Goal: Information Seeking & Learning: Check status

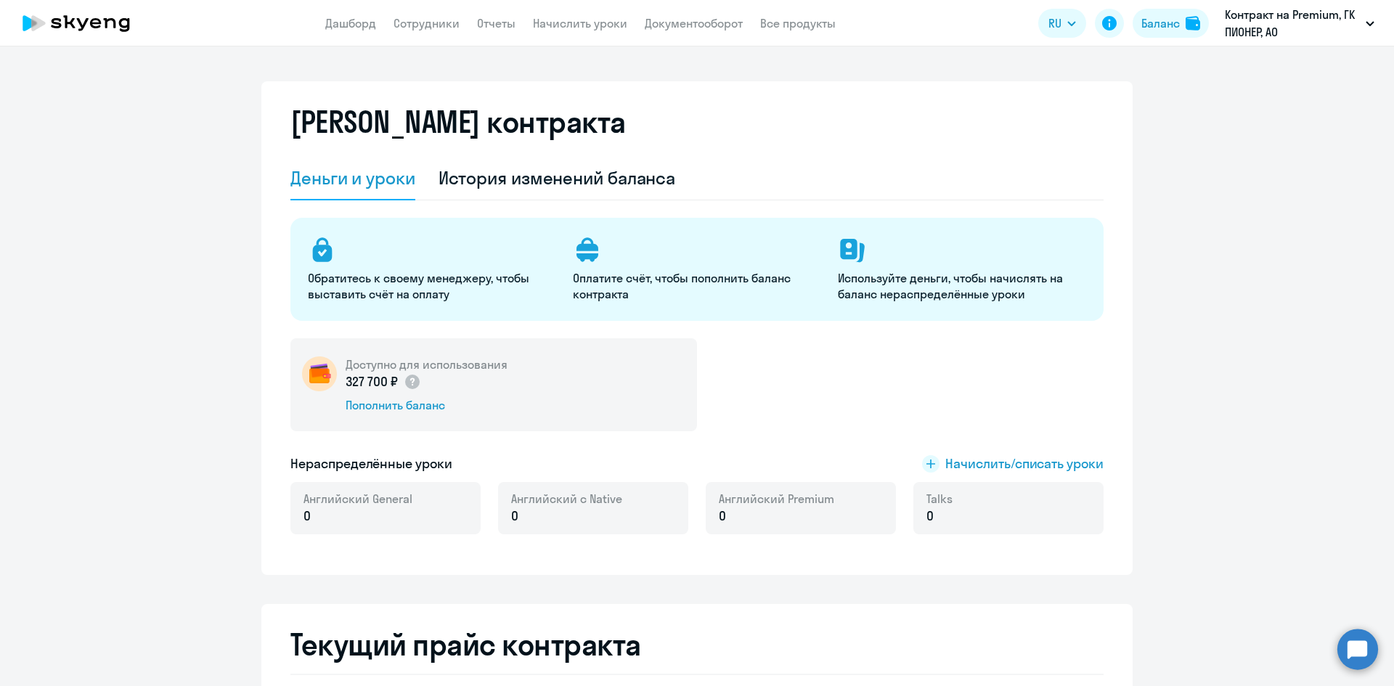
select select "english_adult_not_native_speaker"
click at [404, 21] on link "Сотрудники" at bounding box center [427, 23] width 66 height 15
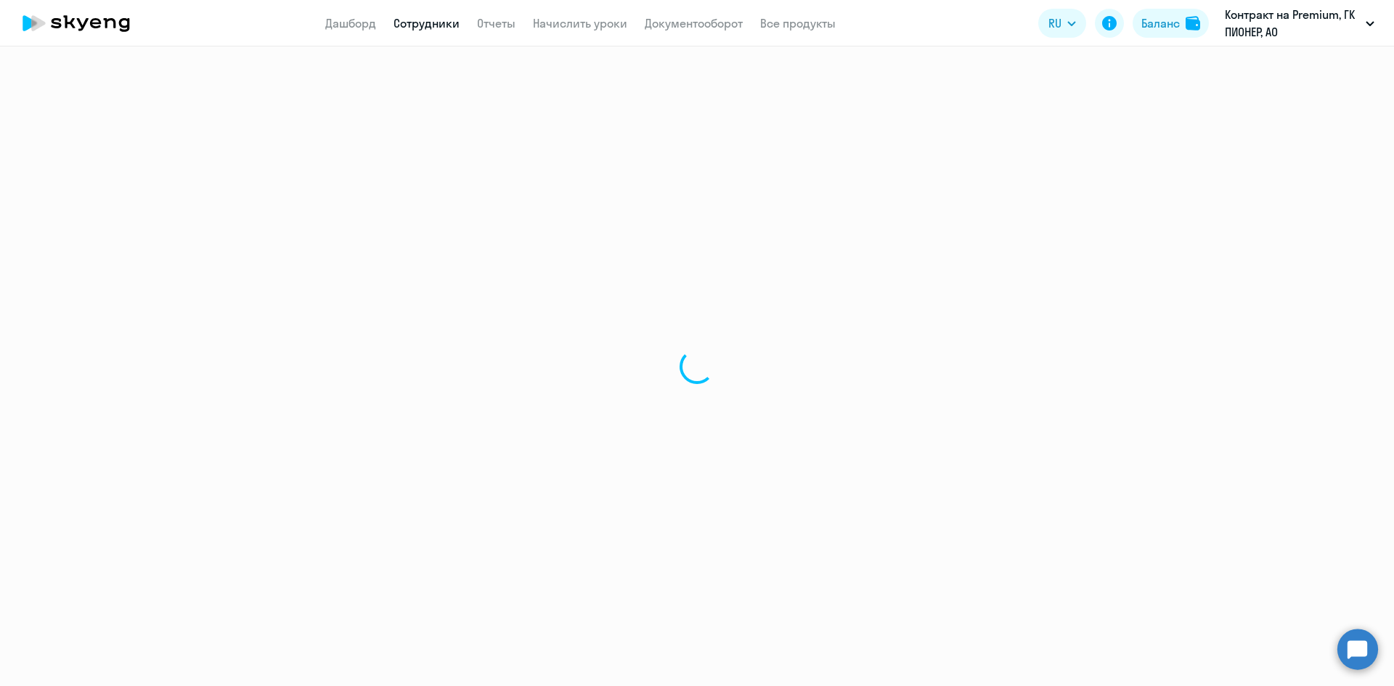
select select "30"
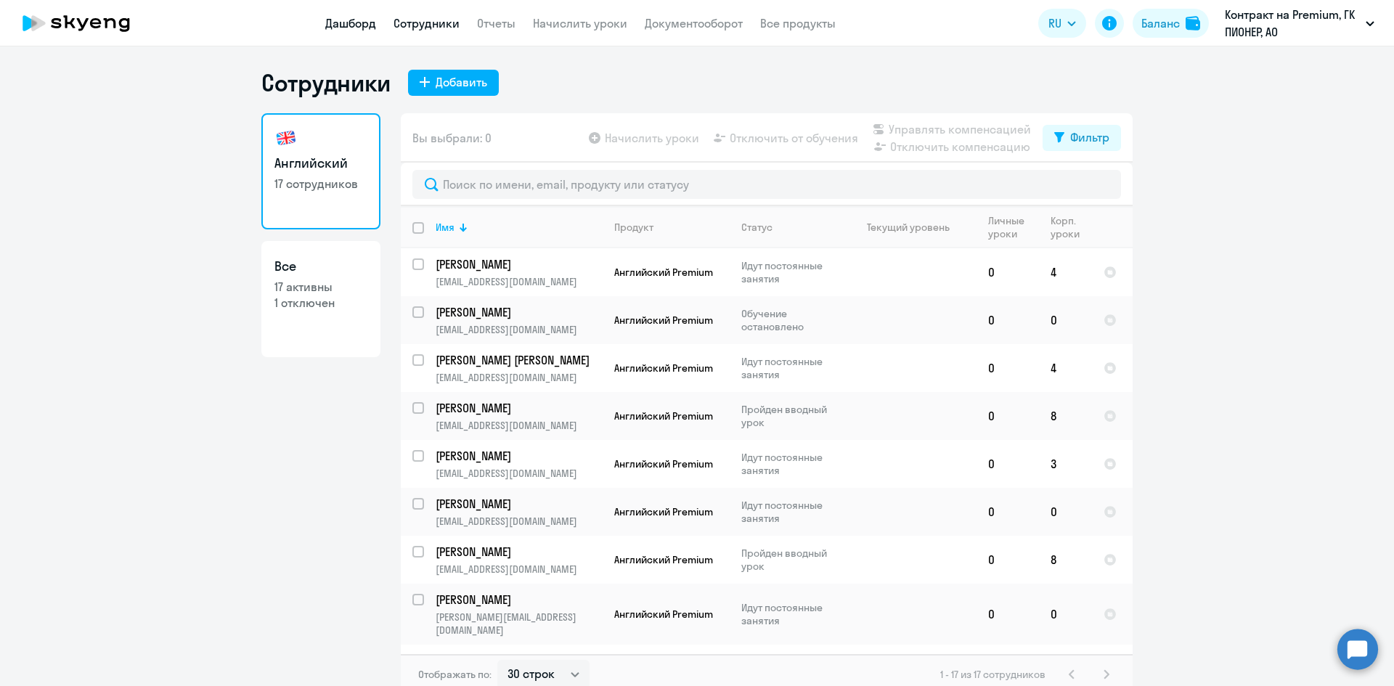
click at [334, 29] on link "Дашборд" at bounding box center [350, 23] width 51 height 15
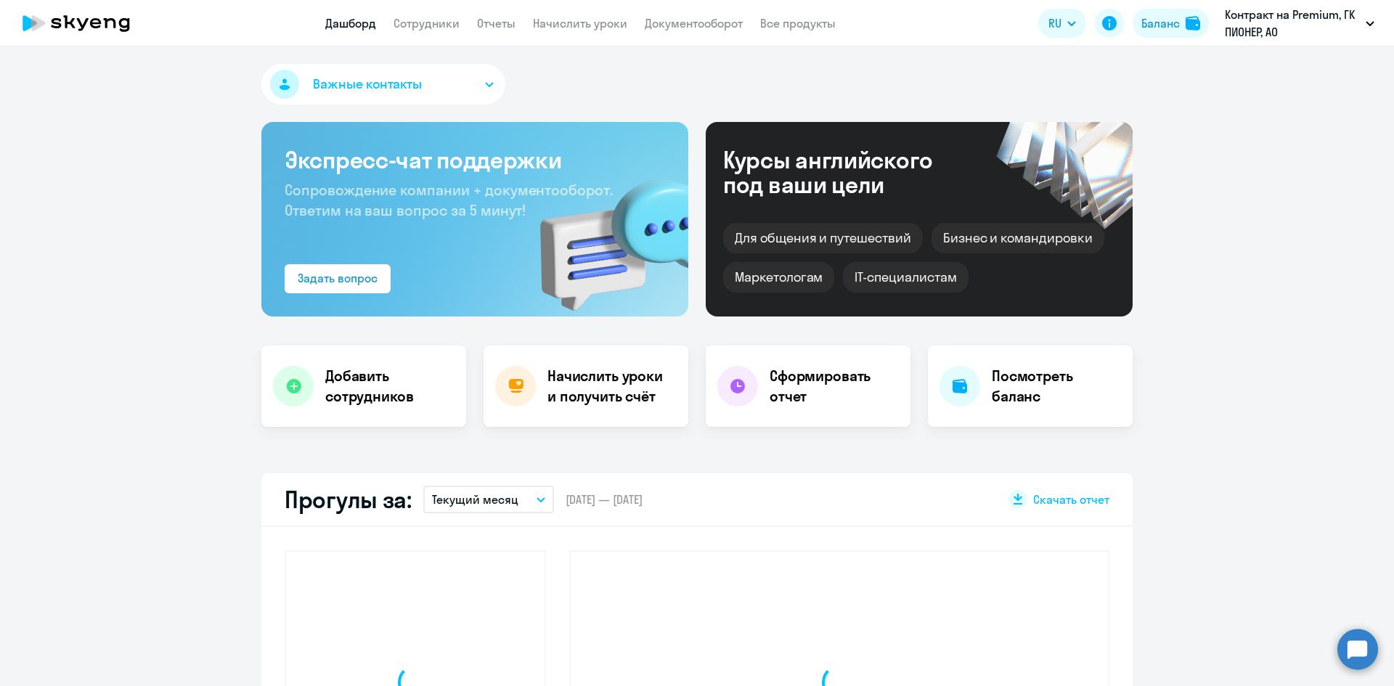
select select "30"
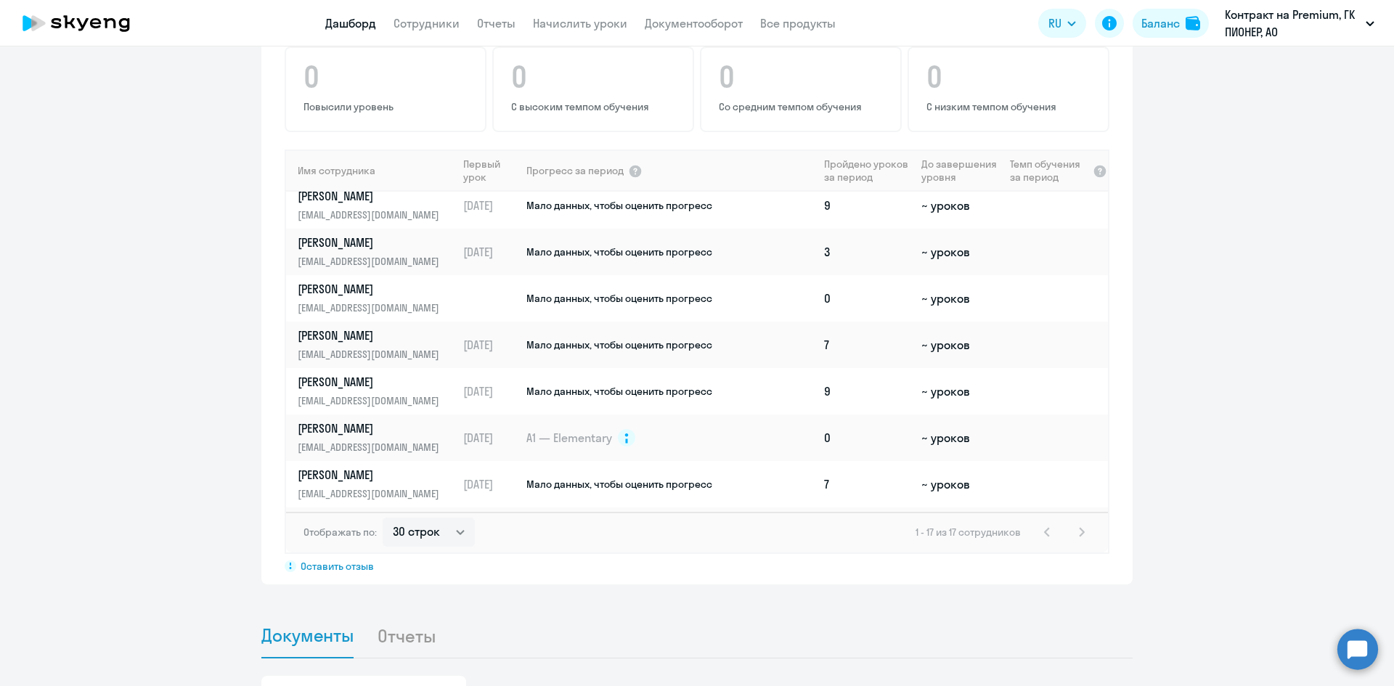
scroll to position [73, 0]
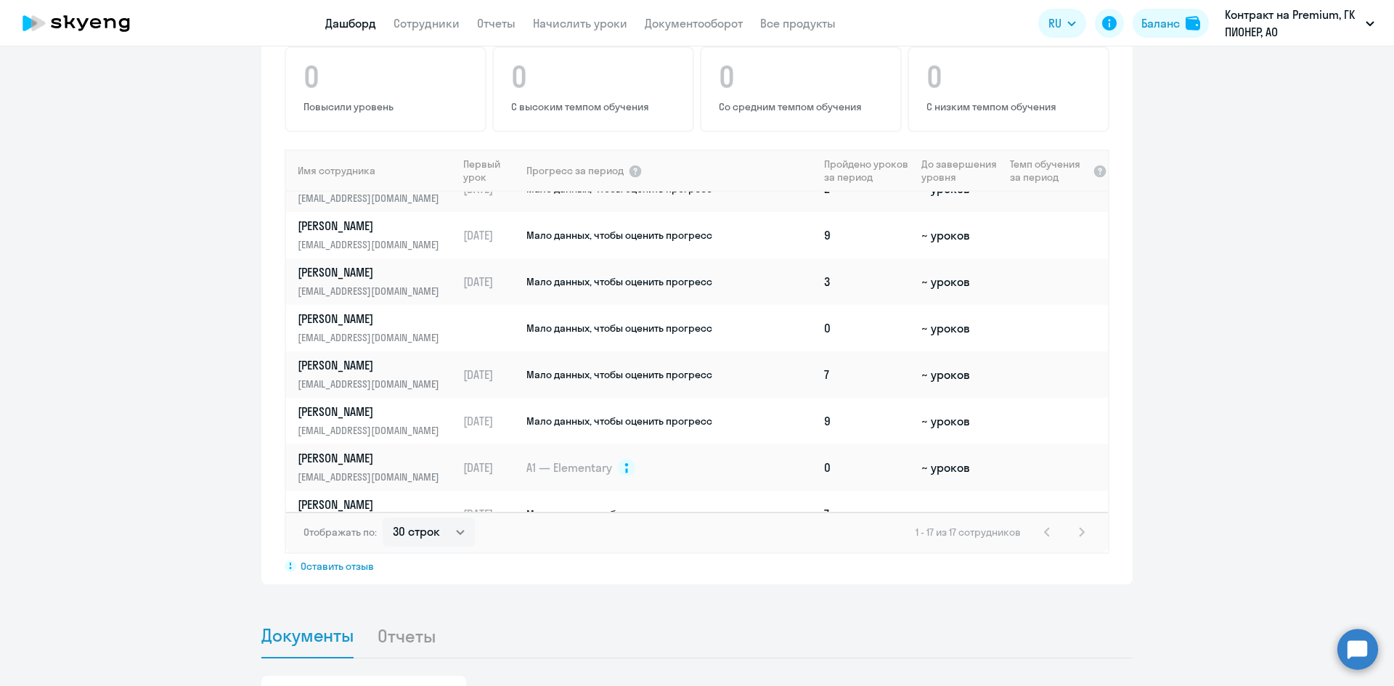
click at [1209, 362] on app-progress-dashboard "Прогресс за: Весь период – [DATE] — [DATE] Как мы считаем Скачать отчет Показат…" at bounding box center [697, 262] width 1394 height 644
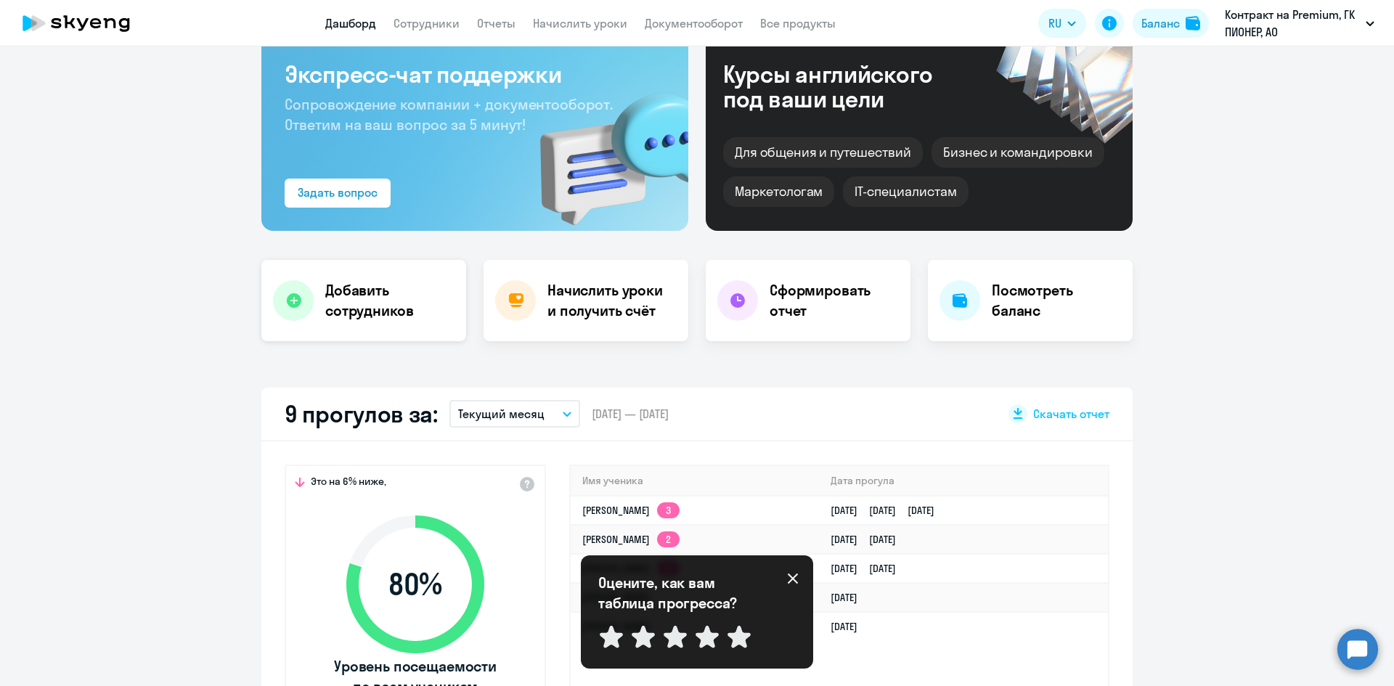
scroll to position [0, 0]
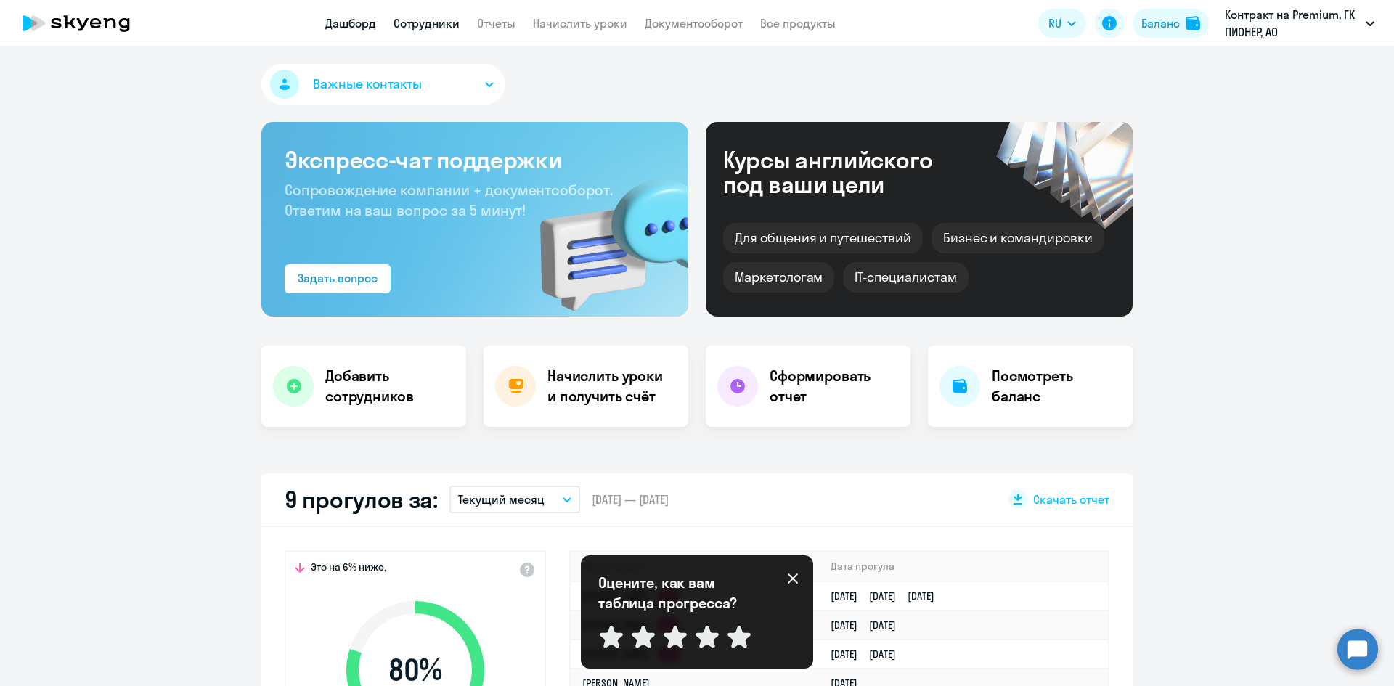
click at [446, 25] on link "Сотрудники" at bounding box center [427, 23] width 66 height 15
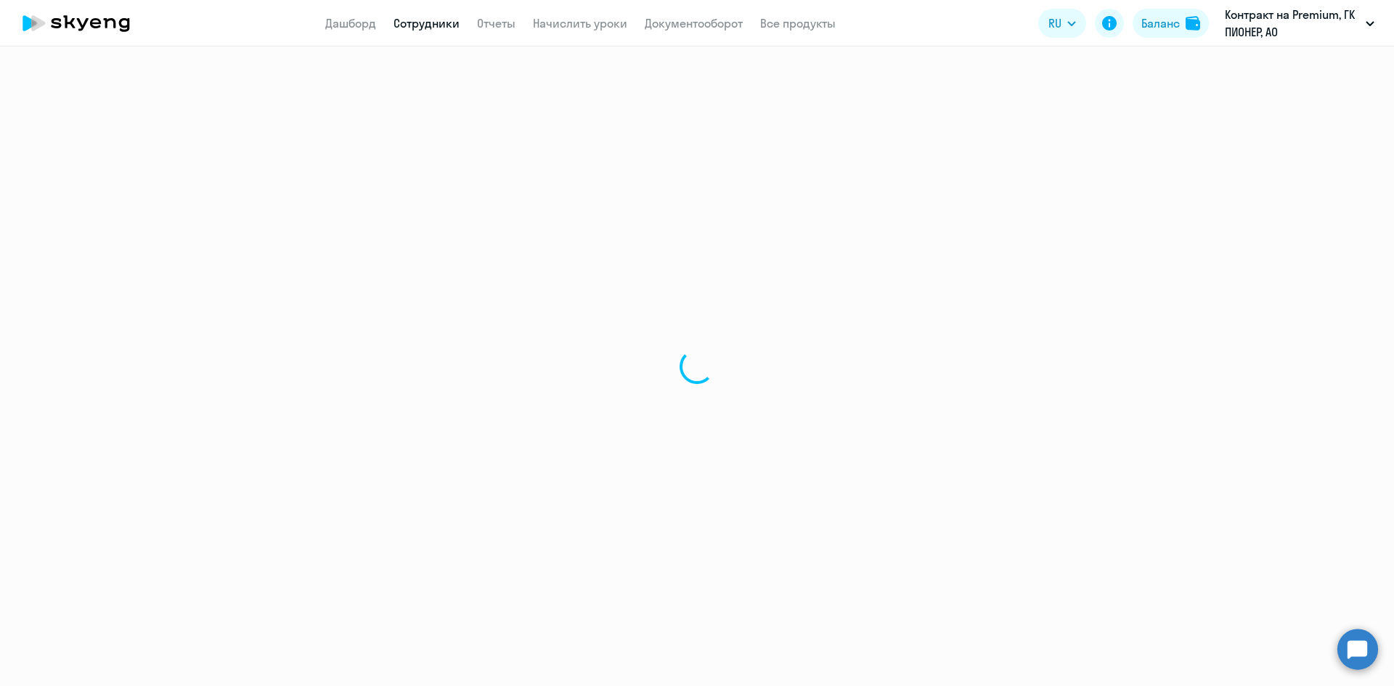
select select "30"
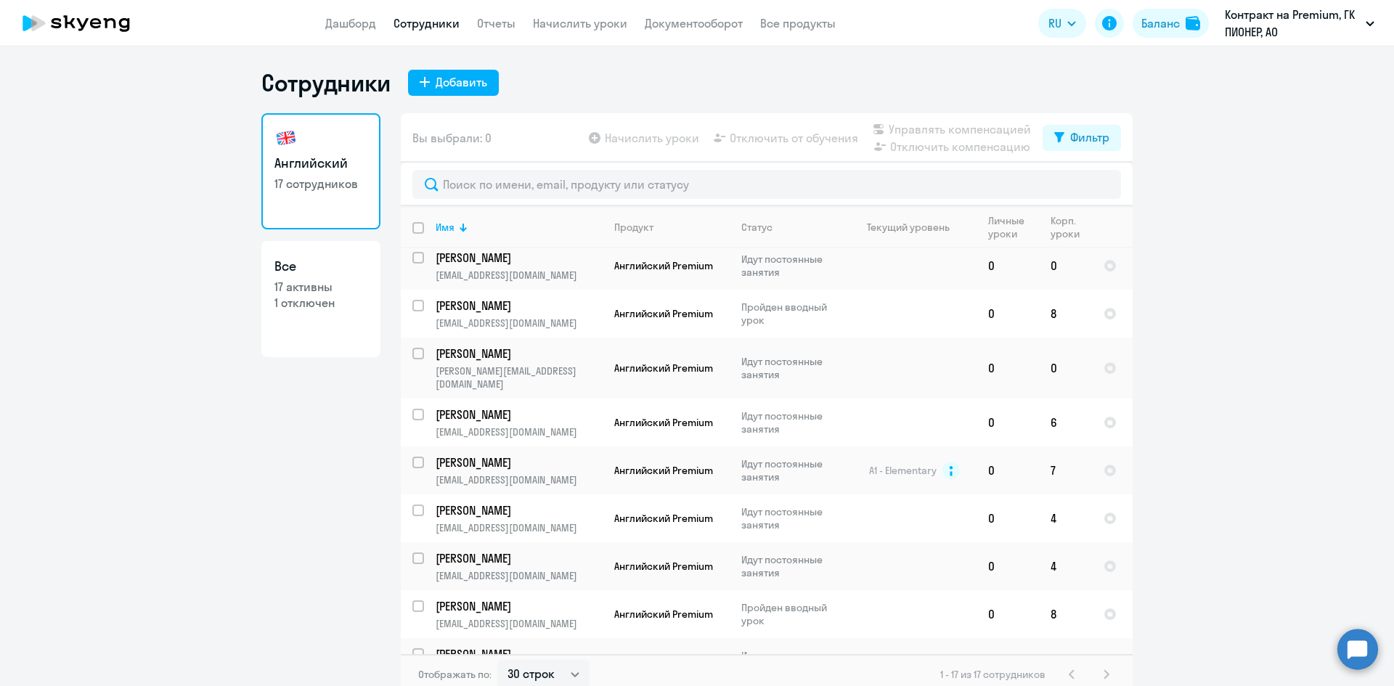
scroll to position [290, 0]
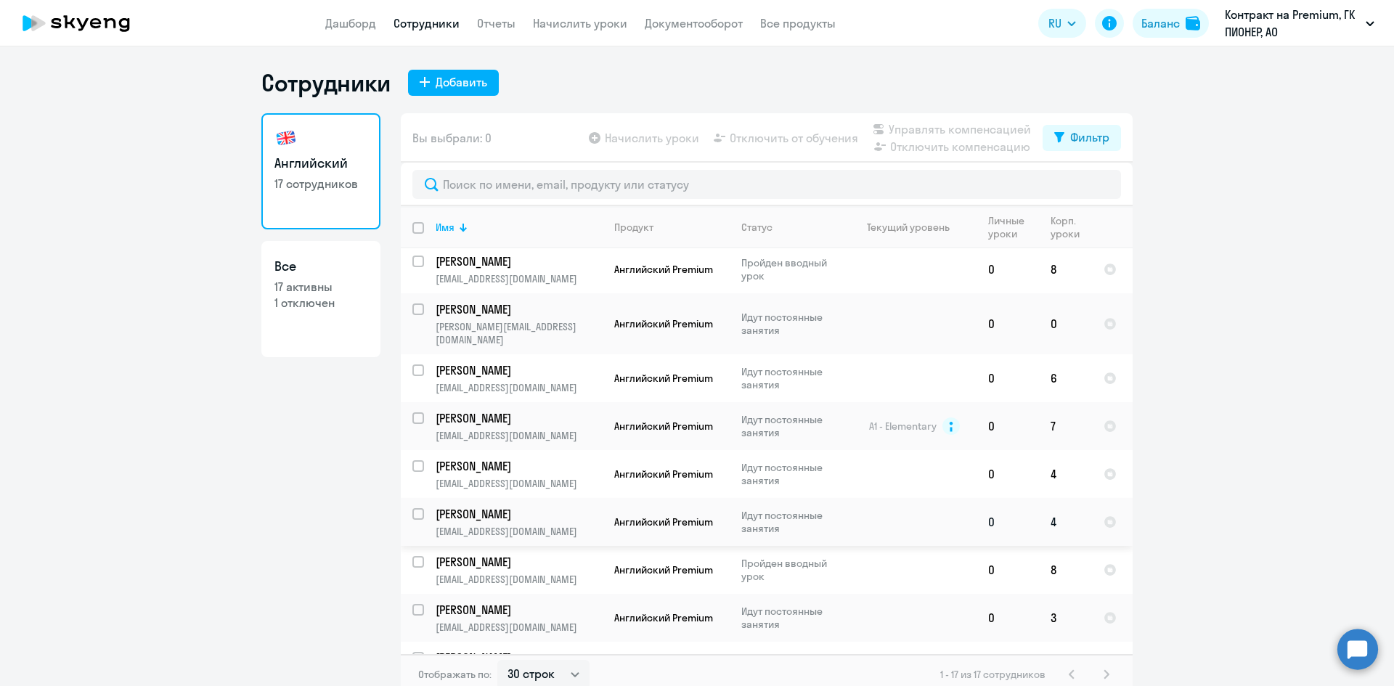
click at [518, 506] on p "[PERSON_NAME]" at bounding box center [518, 514] width 164 height 16
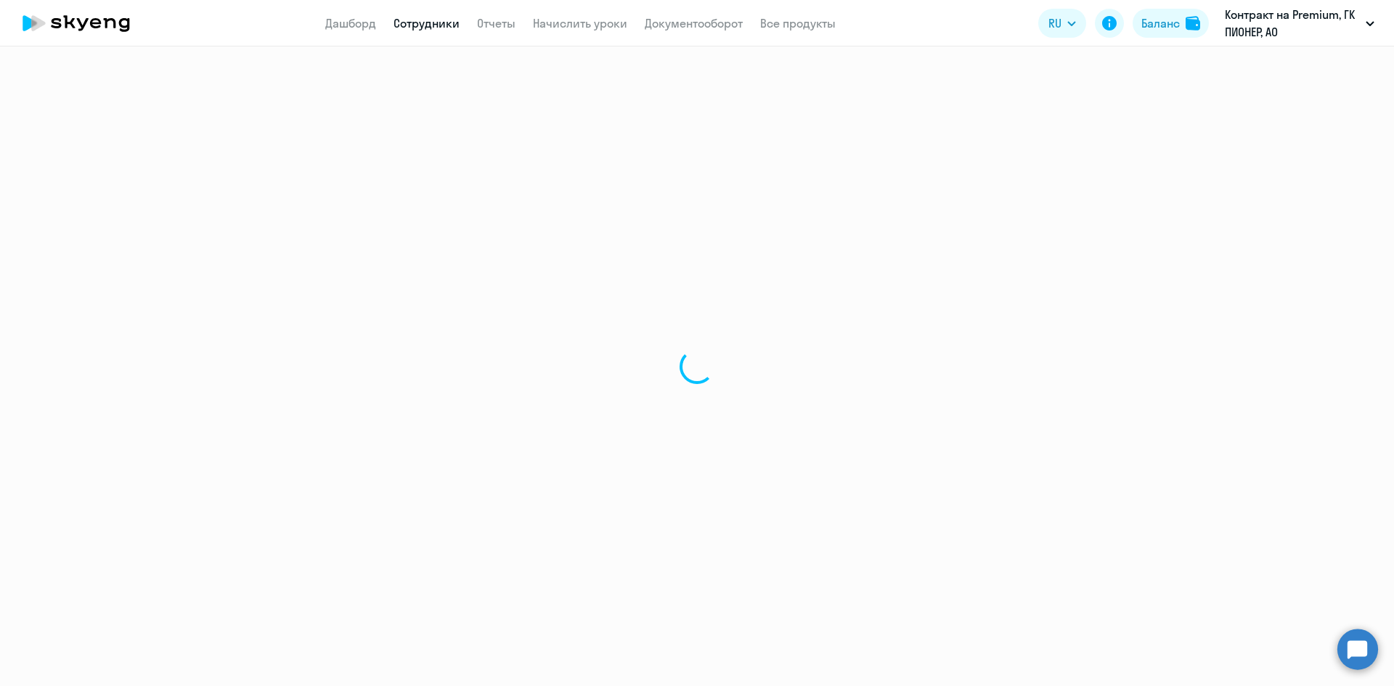
select select "english"
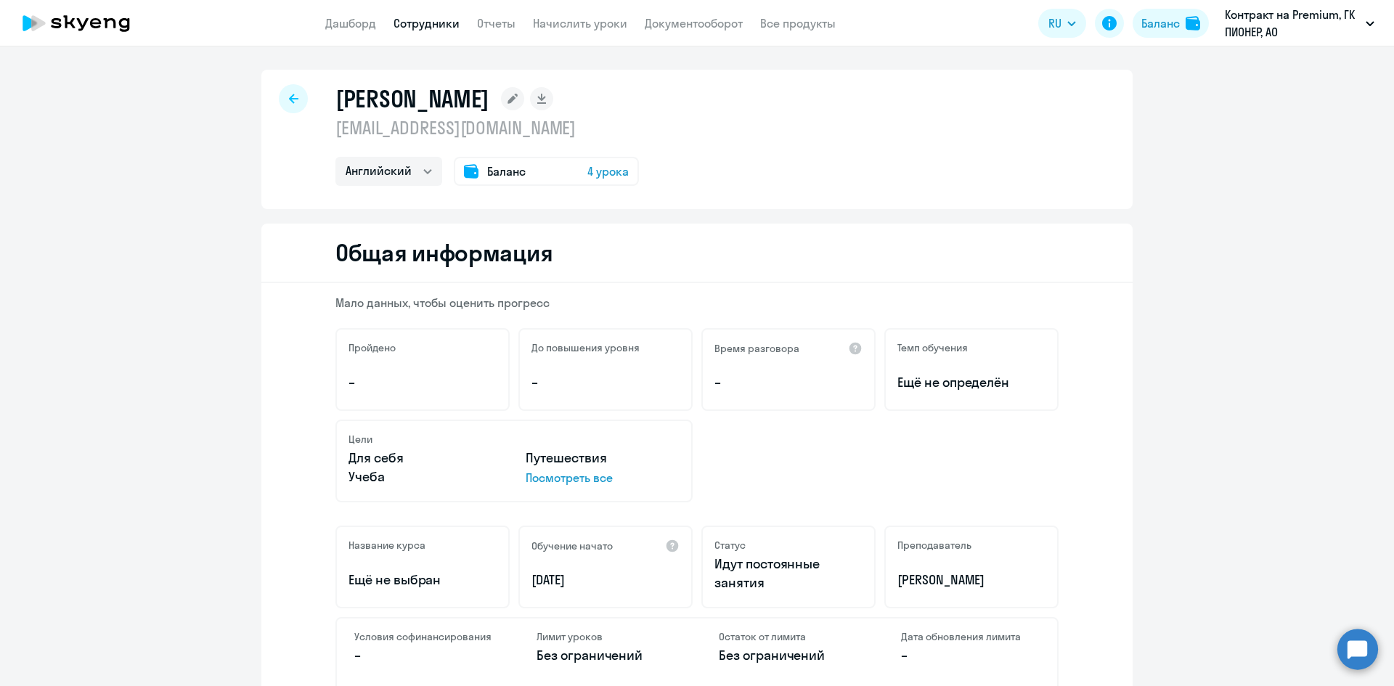
click at [591, 177] on span "4 урока" at bounding box center [607, 171] width 41 height 17
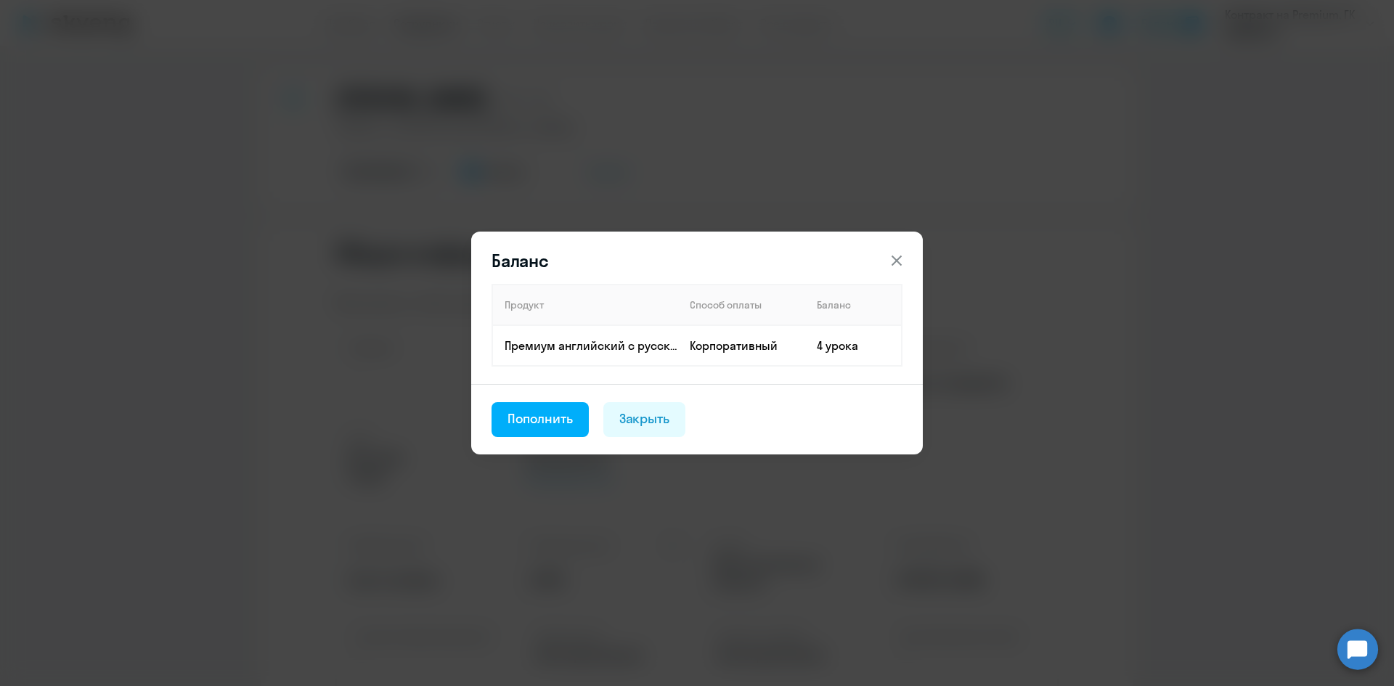
click at [892, 258] on icon at bounding box center [896, 260] width 17 height 17
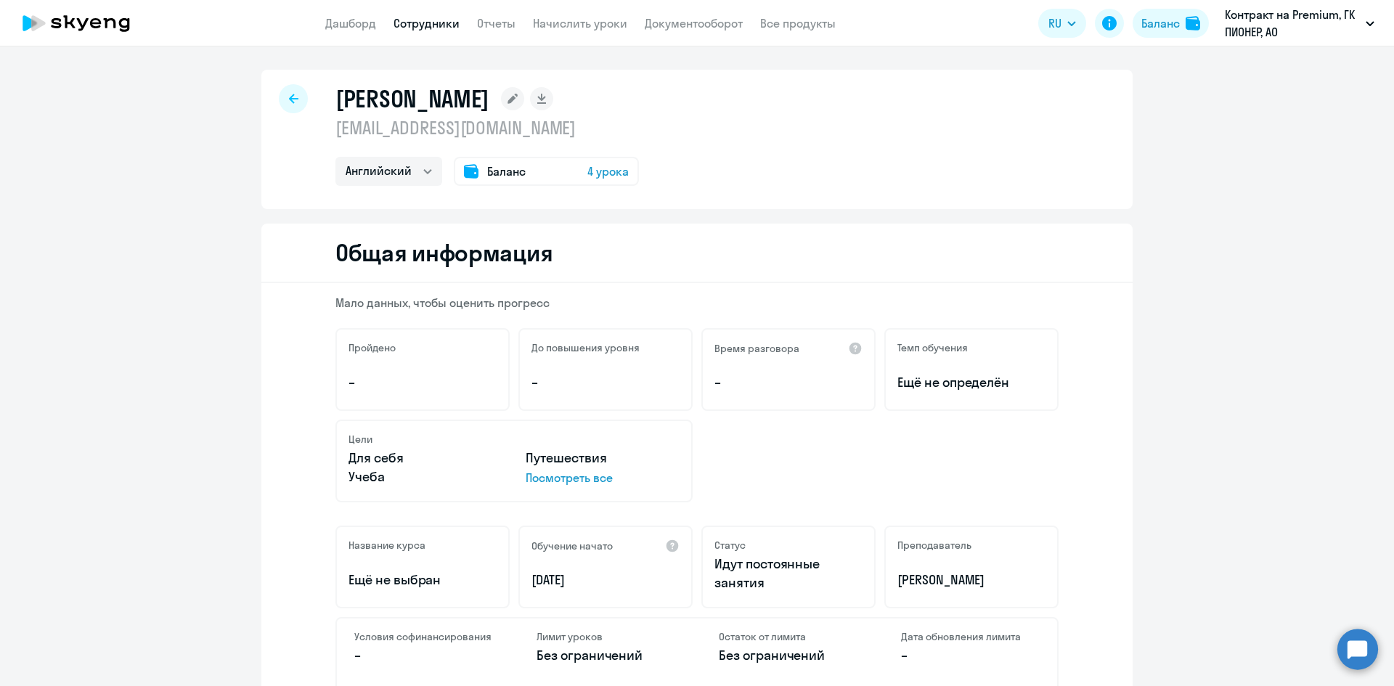
click at [587, 177] on span "4 урока" at bounding box center [607, 171] width 41 height 17
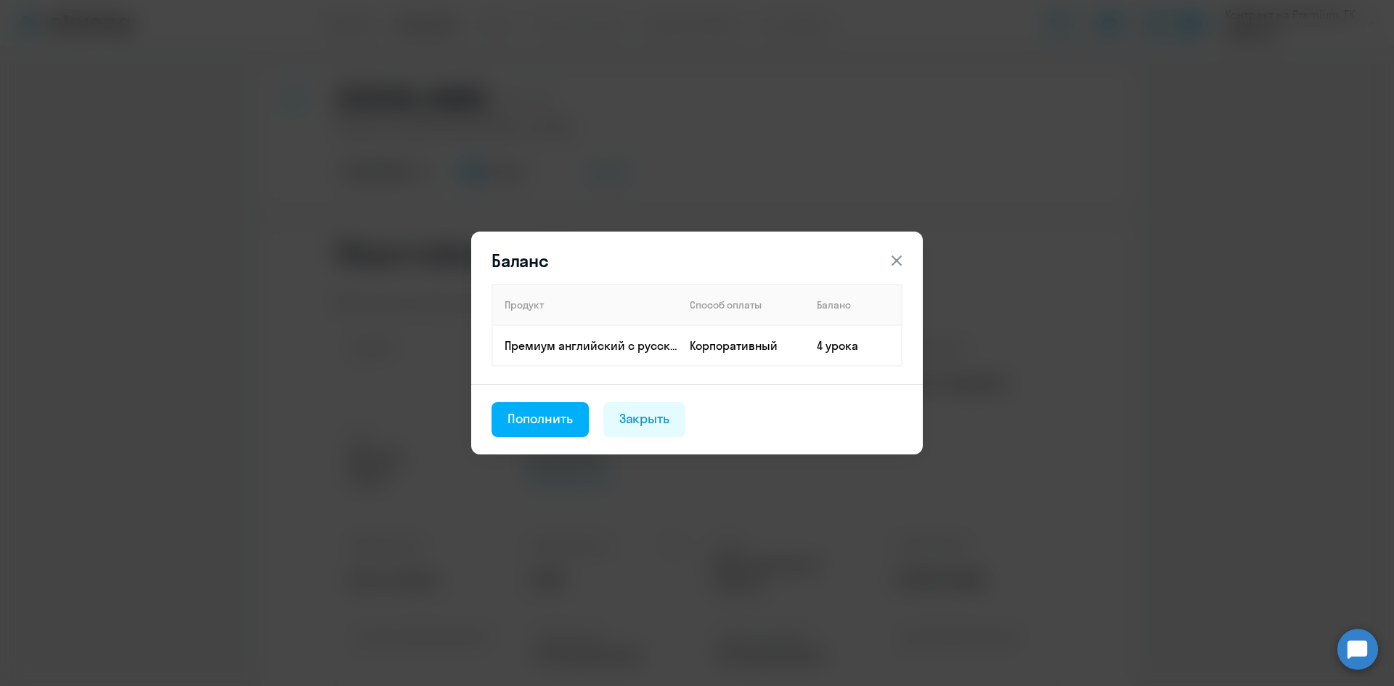
click at [1106, 356] on div "Баланс Продукт Способ оплаты Баланс Премиум английский с русскоговорящим препод…" at bounding box center [697, 343] width 1394 height 686
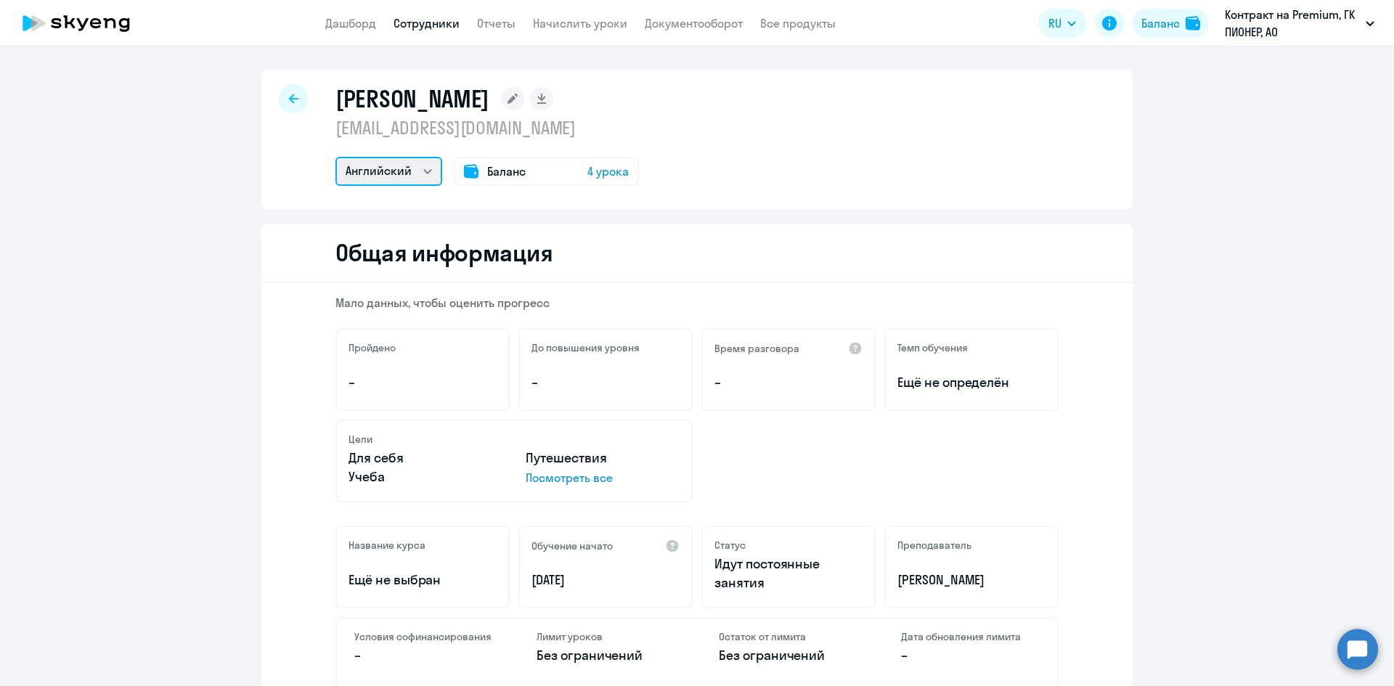
click at [416, 172] on select "Английский" at bounding box center [388, 171] width 107 height 29
